Goal: Find contact information

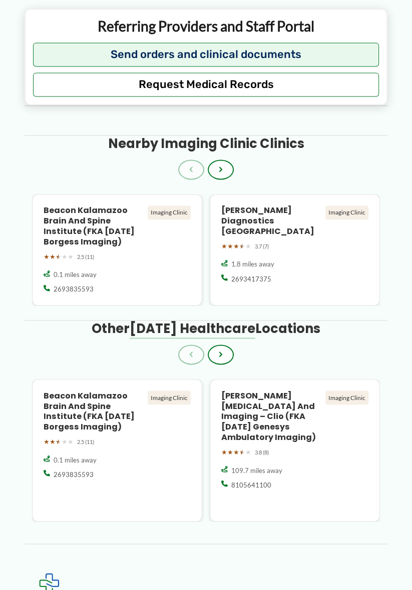
scroll to position [1056, 0]
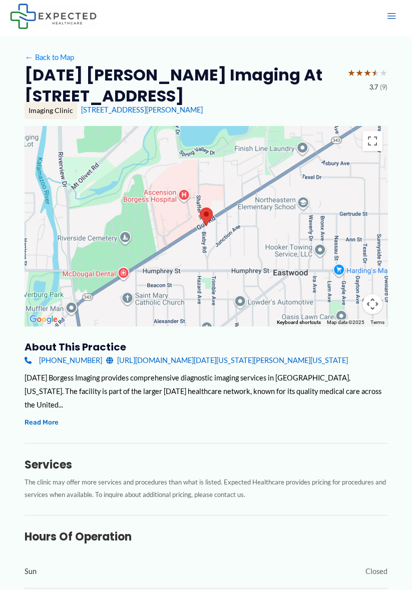
scroll to position [0, 0]
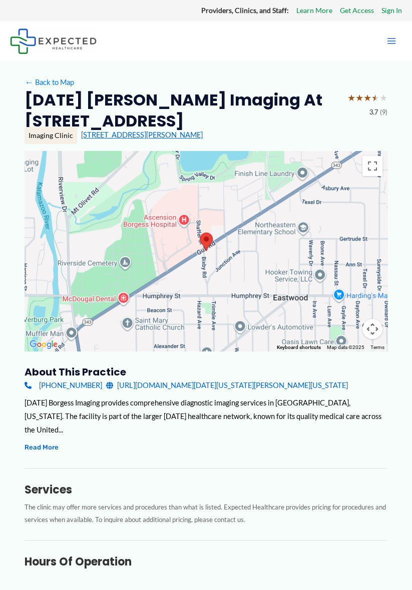
click at [155, 137] on link "[STREET_ADDRESS][PERSON_NAME]" at bounding box center [142, 135] width 122 height 9
